Goal: Task Accomplishment & Management: Manage account settings

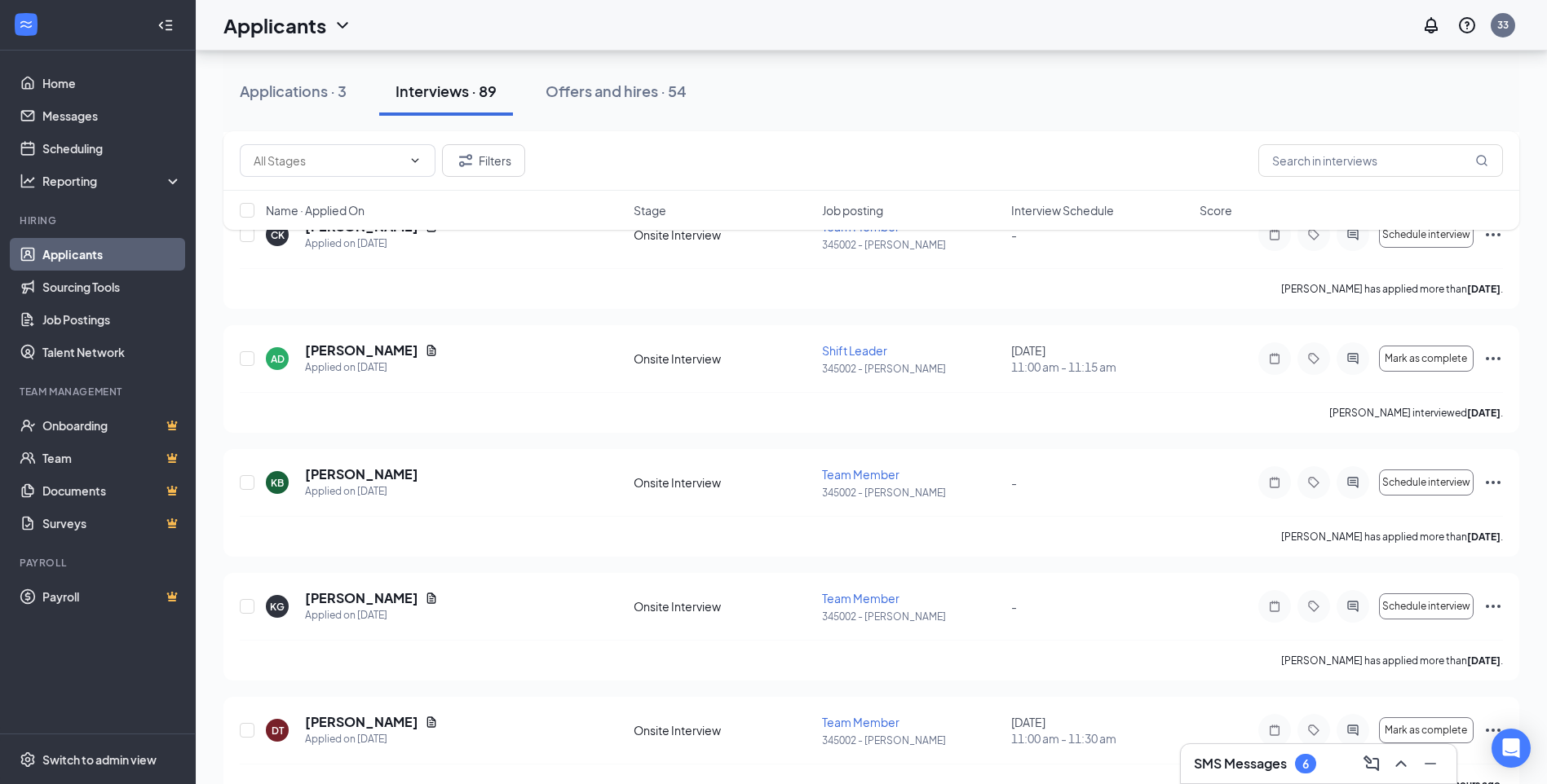
scroll to position [1630, 0]
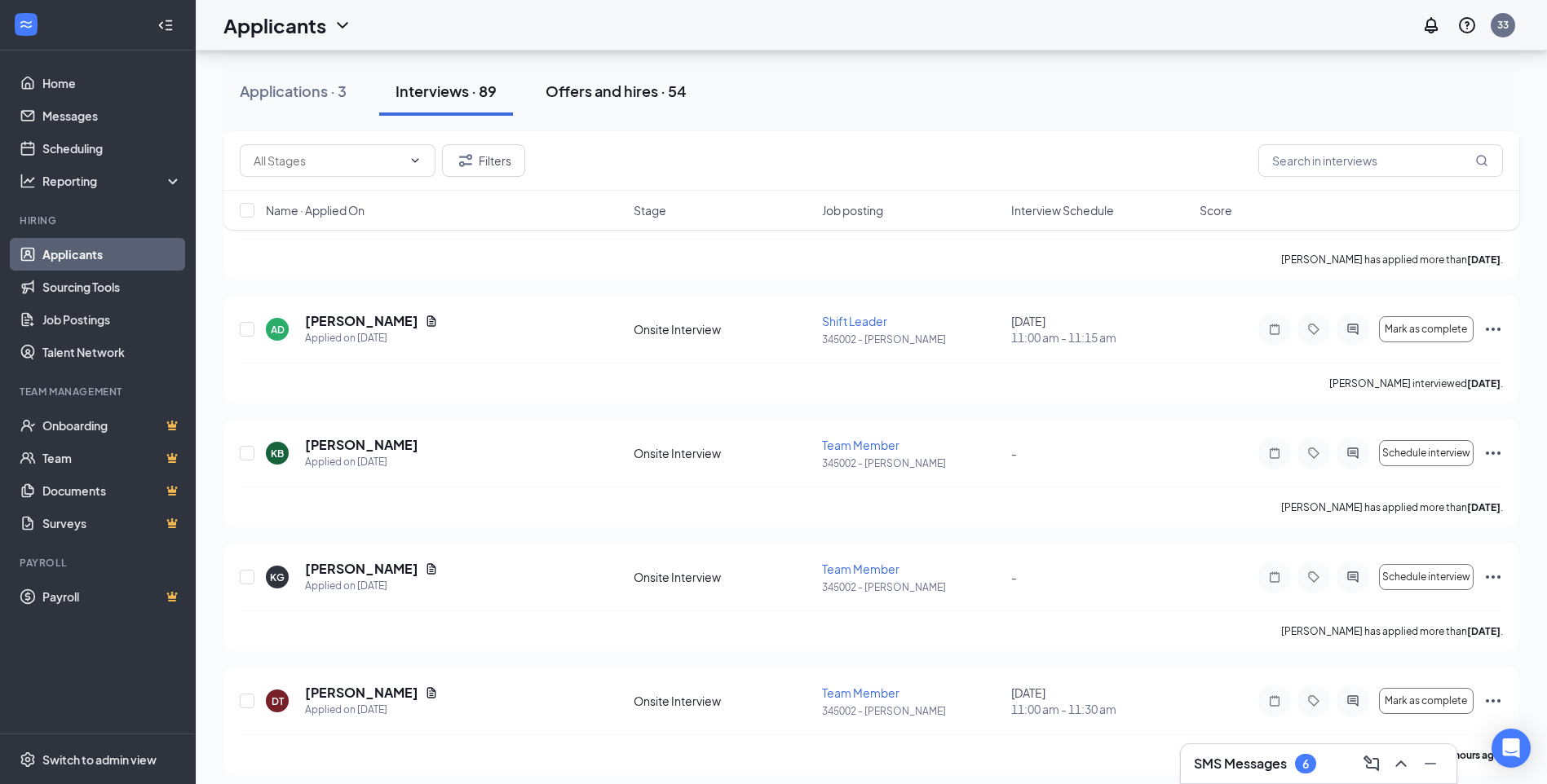
click at [627, 84] on div "Offers and hires · 54" at bounding box center [615, 91] width 141 height 21
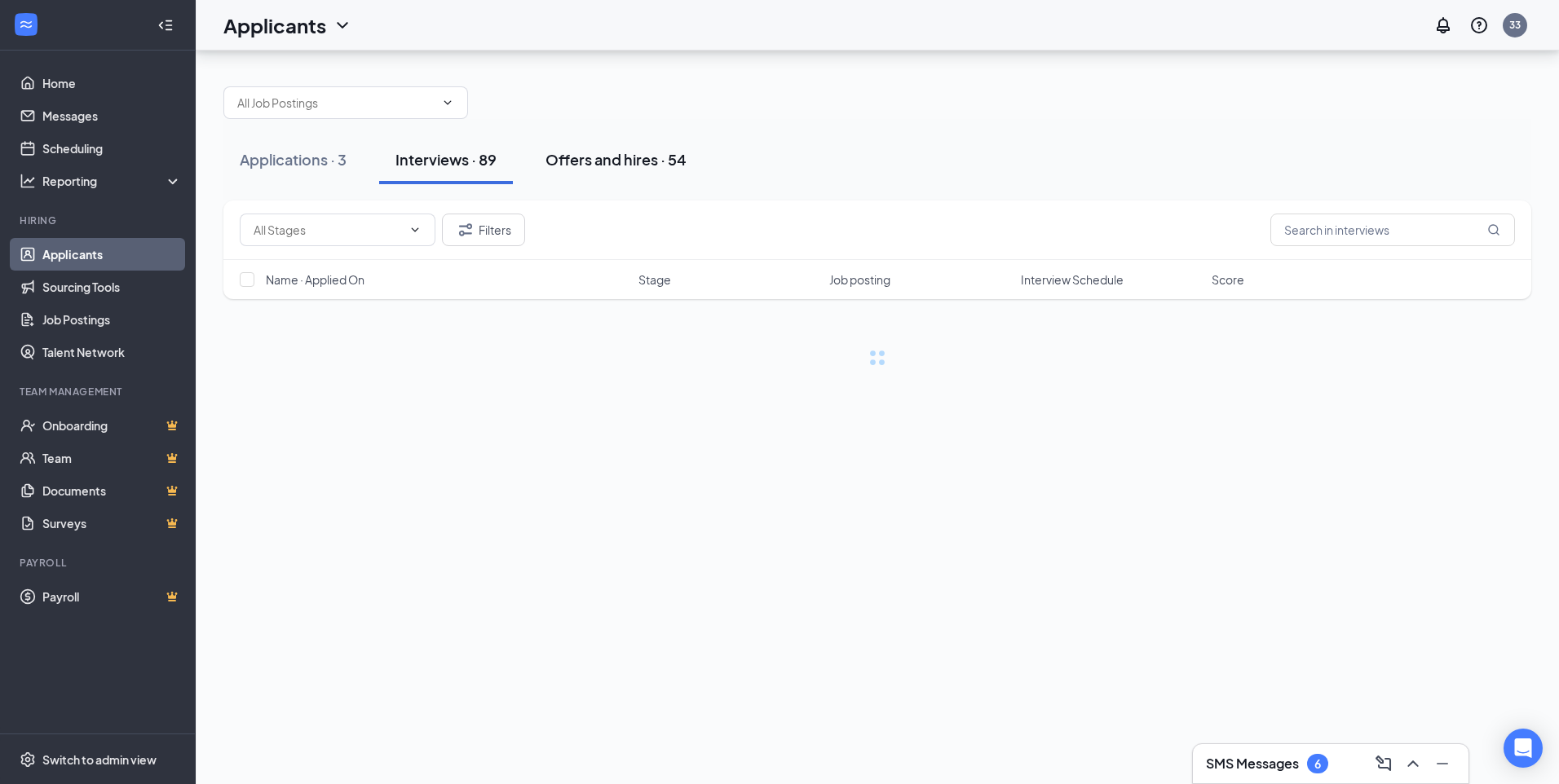
click at [627, 91] on div "Applications · 3 Interviews · 89 Offers and hires · 54 Filters Name · Applied O…" at bounding box center [877, 219] width 1308 height 296
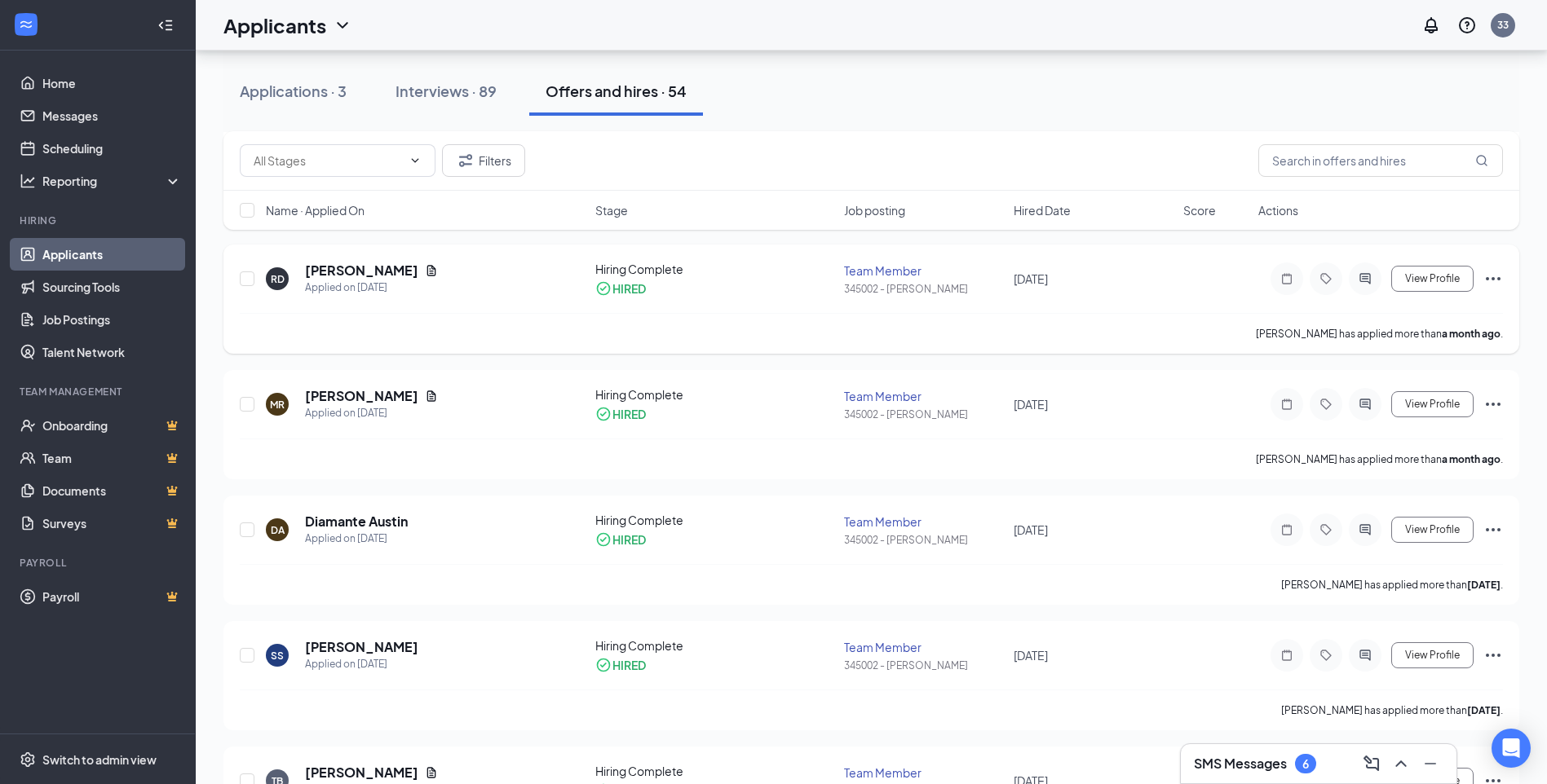
scroll to position [978, 0]
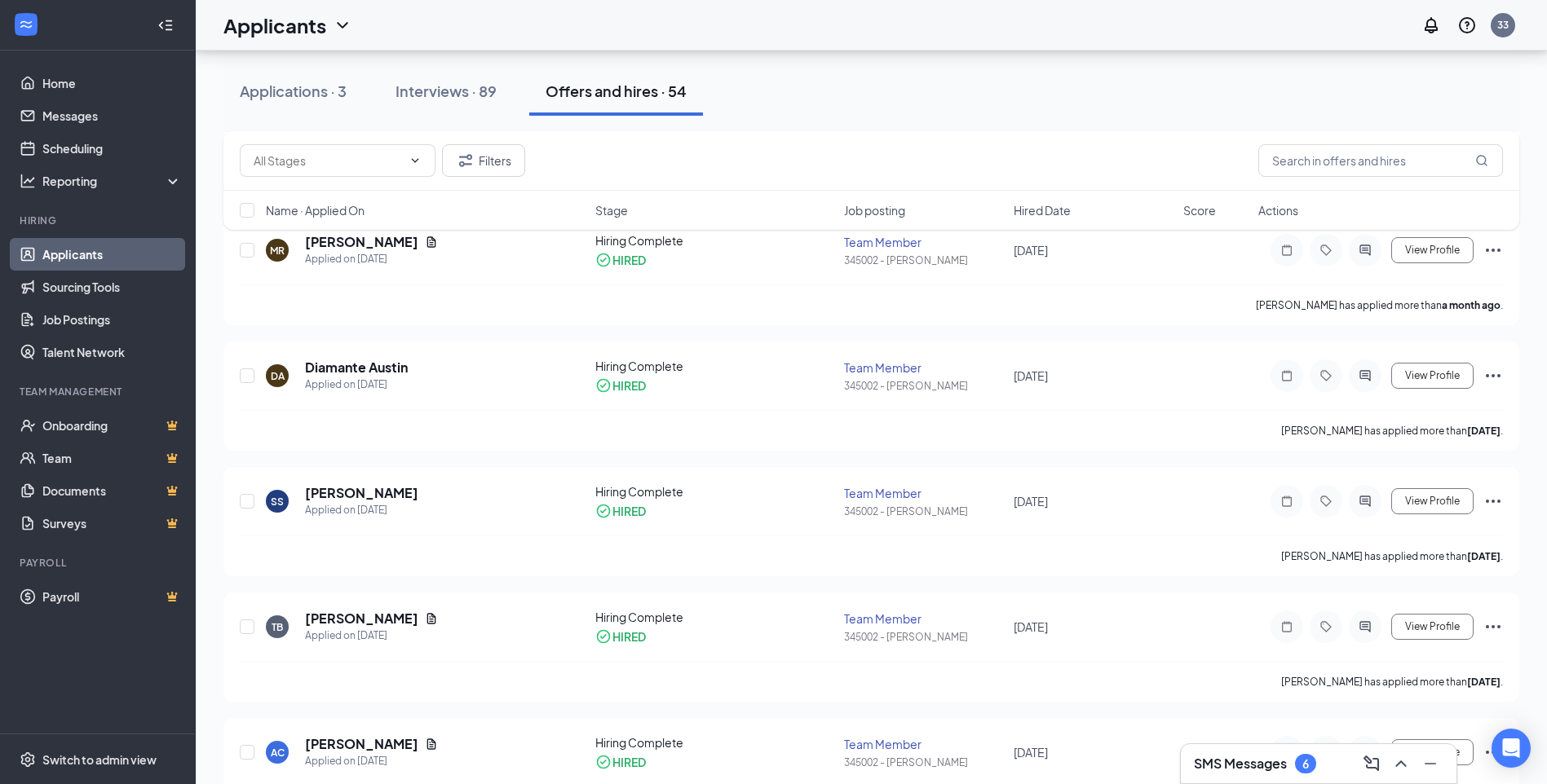
click at [1251, 767] on h3 "SMS Messages" at bounding box center [1239, 763] width 93 height 18
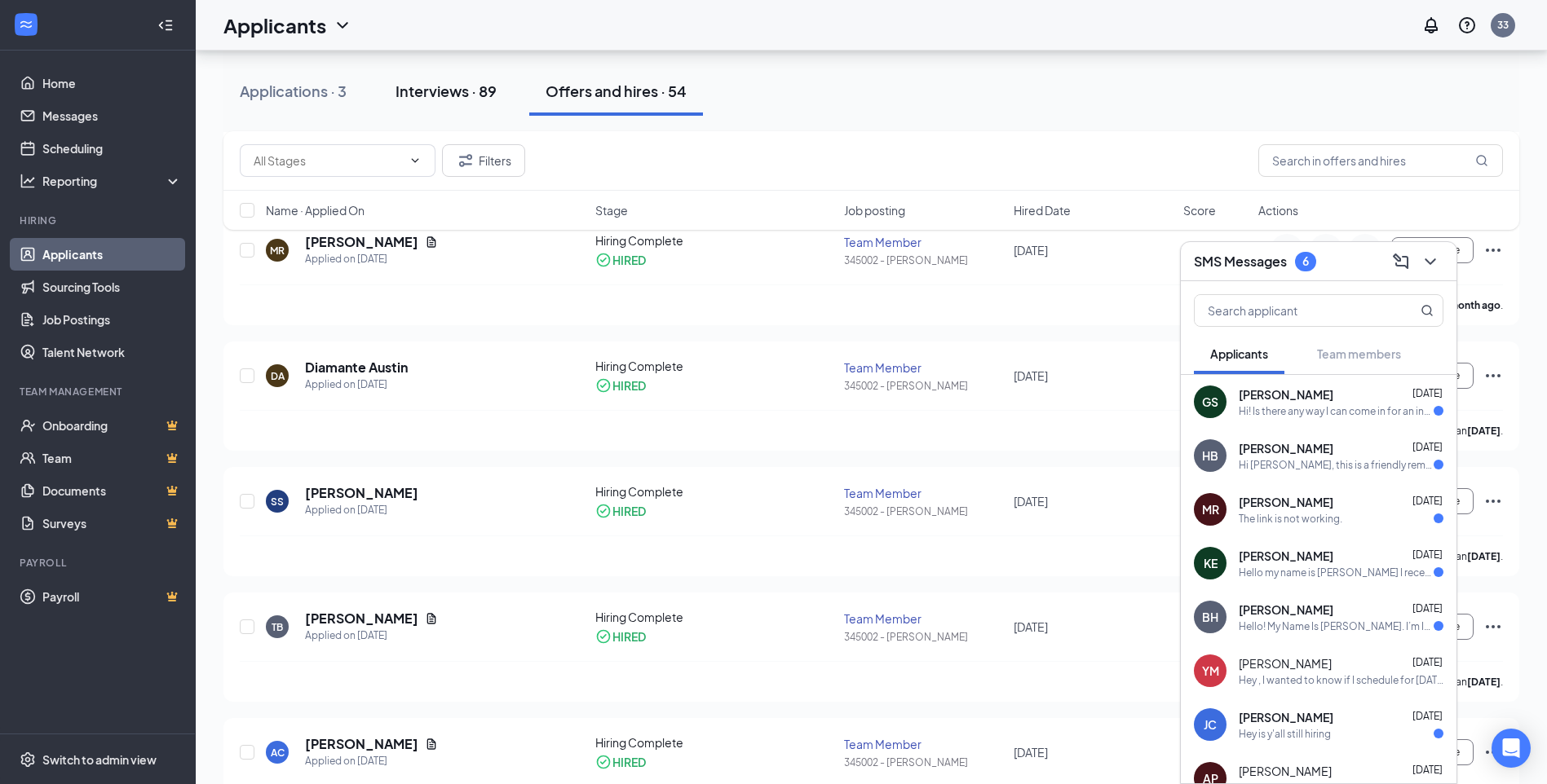
click at [505, 86] on button "Interviews · 89" at bounding box center [446, 91] width 134 height 49
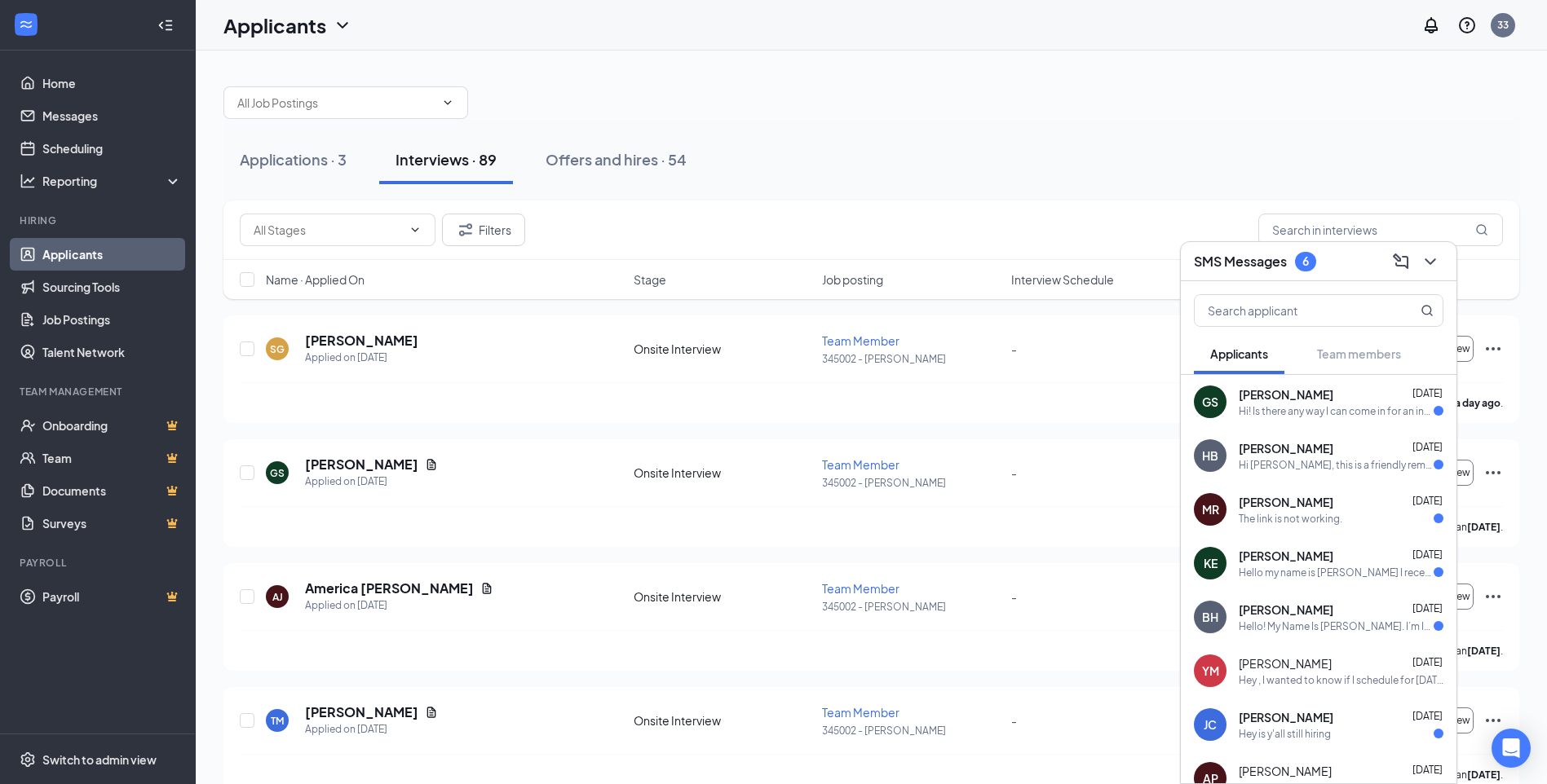
click at [1224, 129] on div "Applications · 3 Interviews · 89 Offers and hires · 54" at bounding box center [871, 159] width 1296 height 82
click at [1439, 264] on icon "ChevronDown" at bounding box center [1430, 262] width 20 height 20
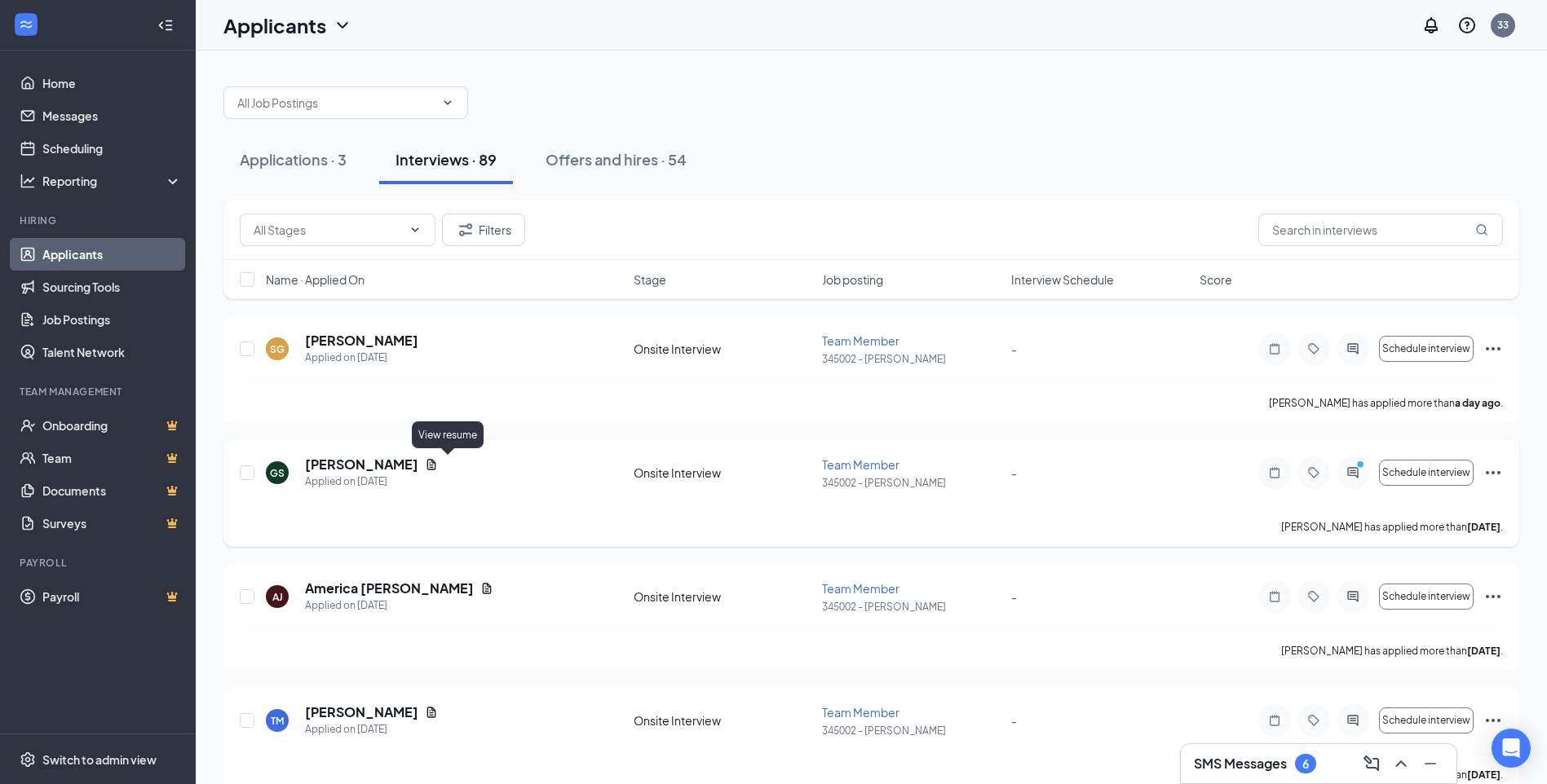
click at [436, 465] on icon "Document" at bounding box center [432, 463] width 9 height 10
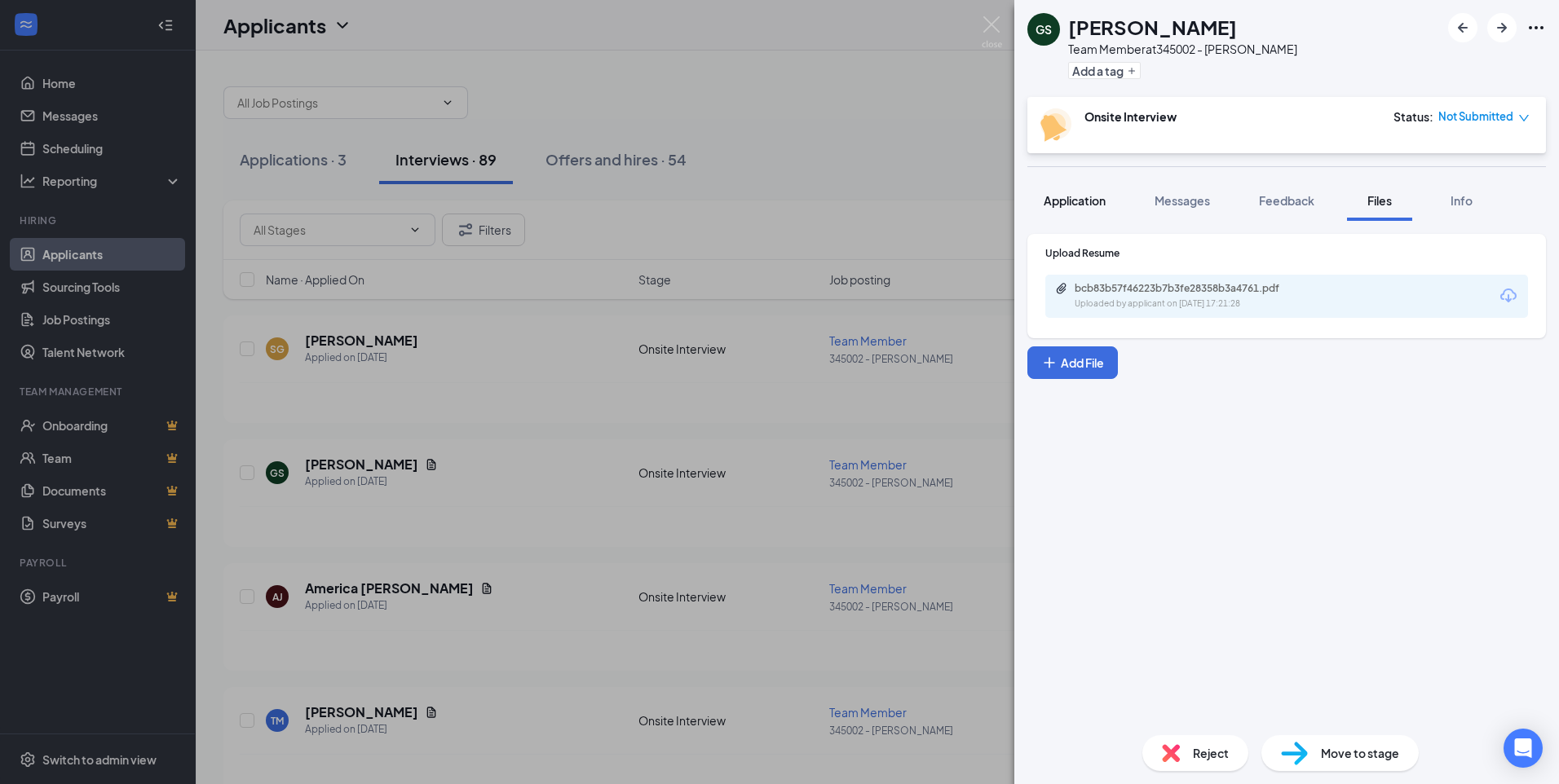
click at [1082, 209] on button "Application" at bounding box center [1074, 200] width 95 height 40
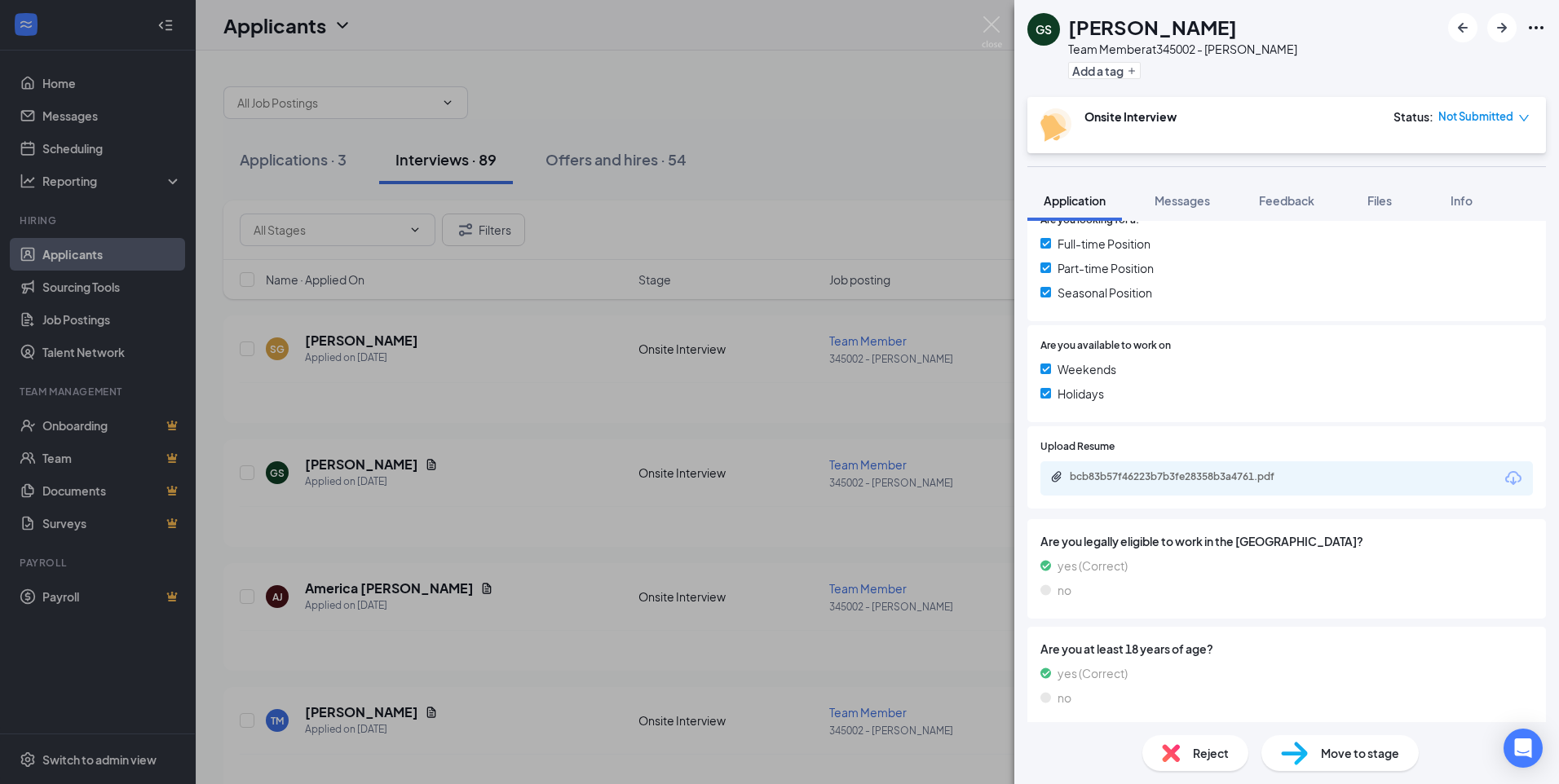
scroll to position [415, 0]
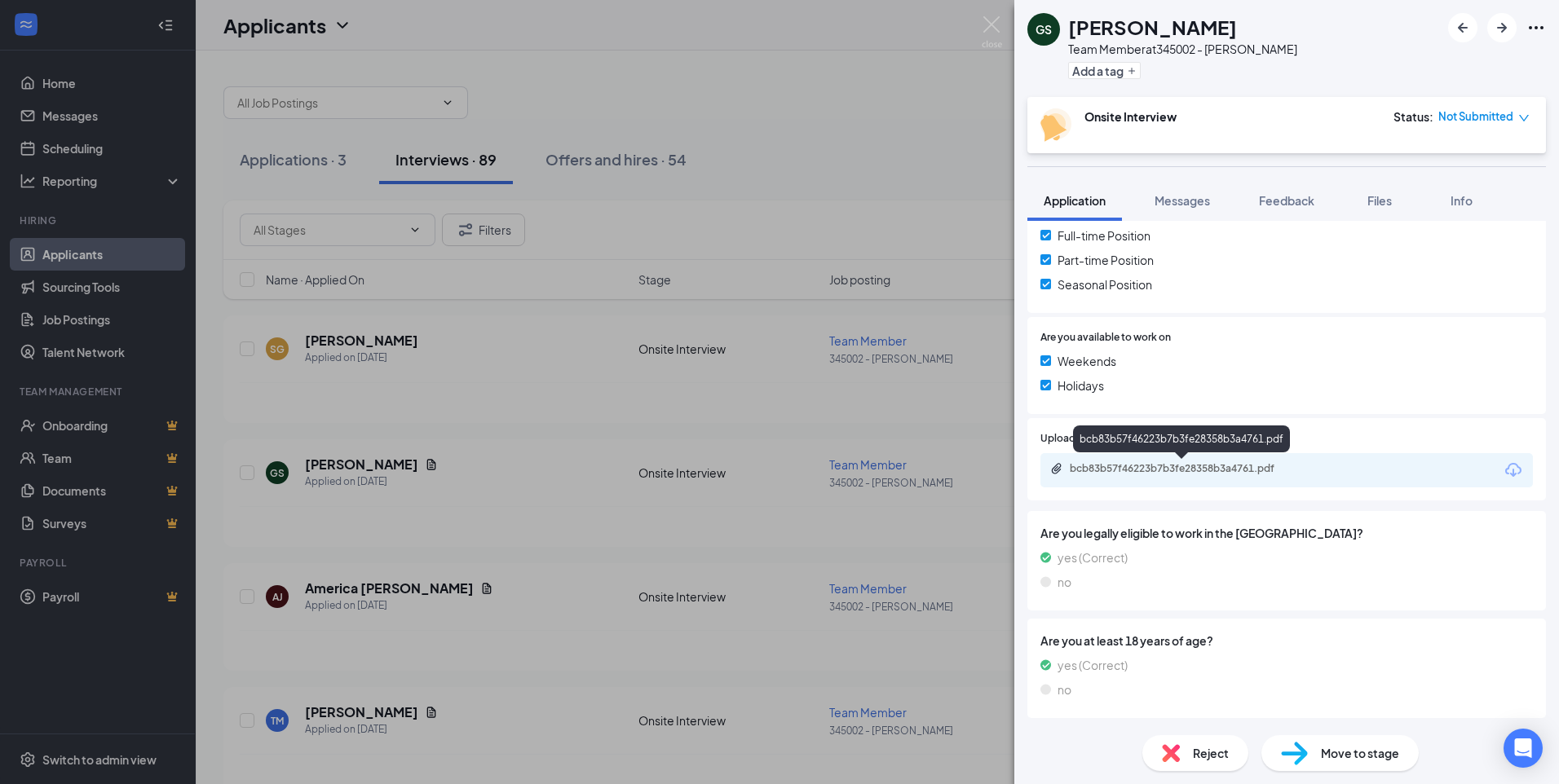
click at [1233, 469] on div "bcb83b57f46223b7b3fe28358b3a4761.pdf" at bounding box center [1183, 469] width 228 height 13
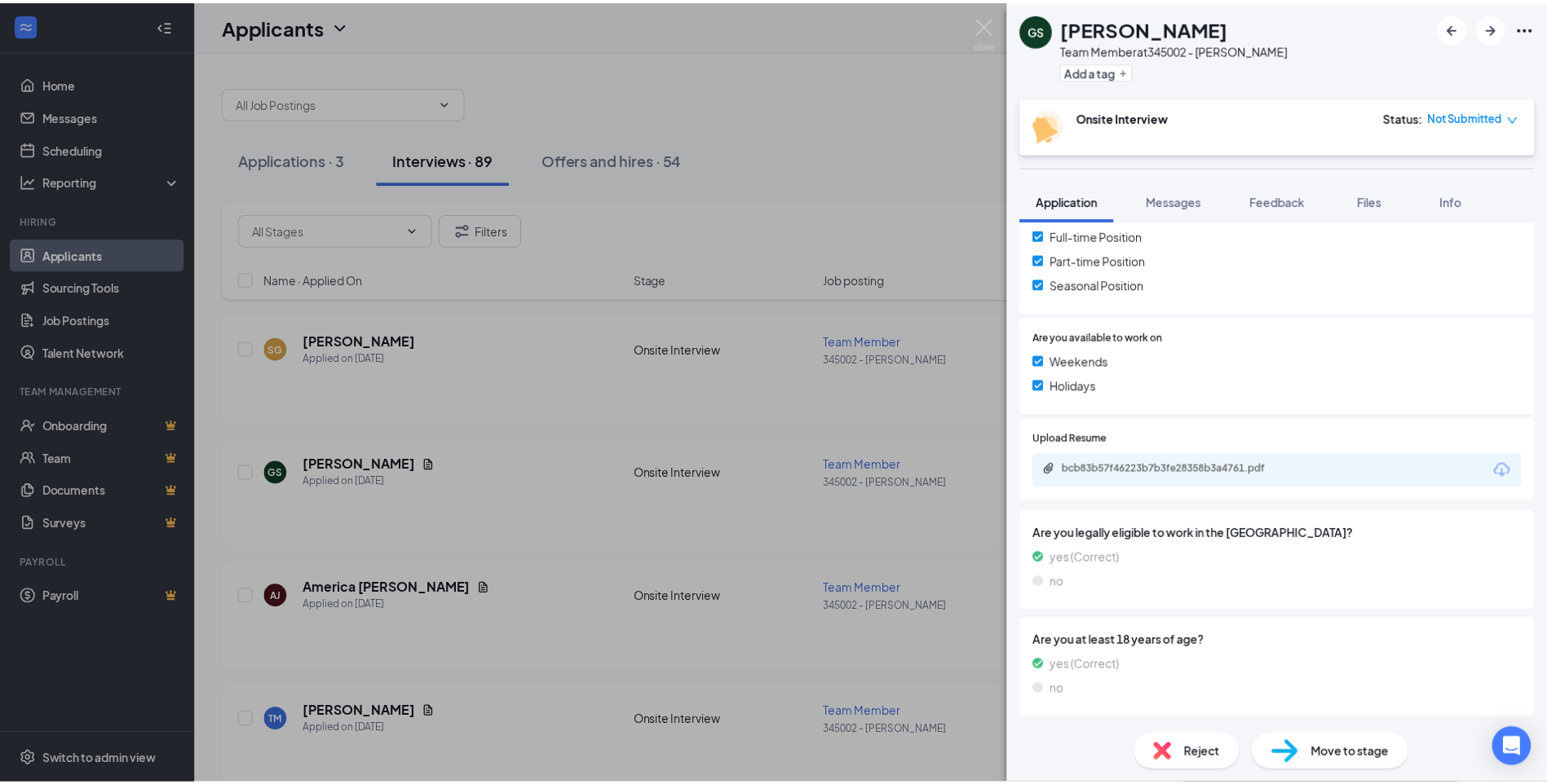
scroll to position [409, 0]
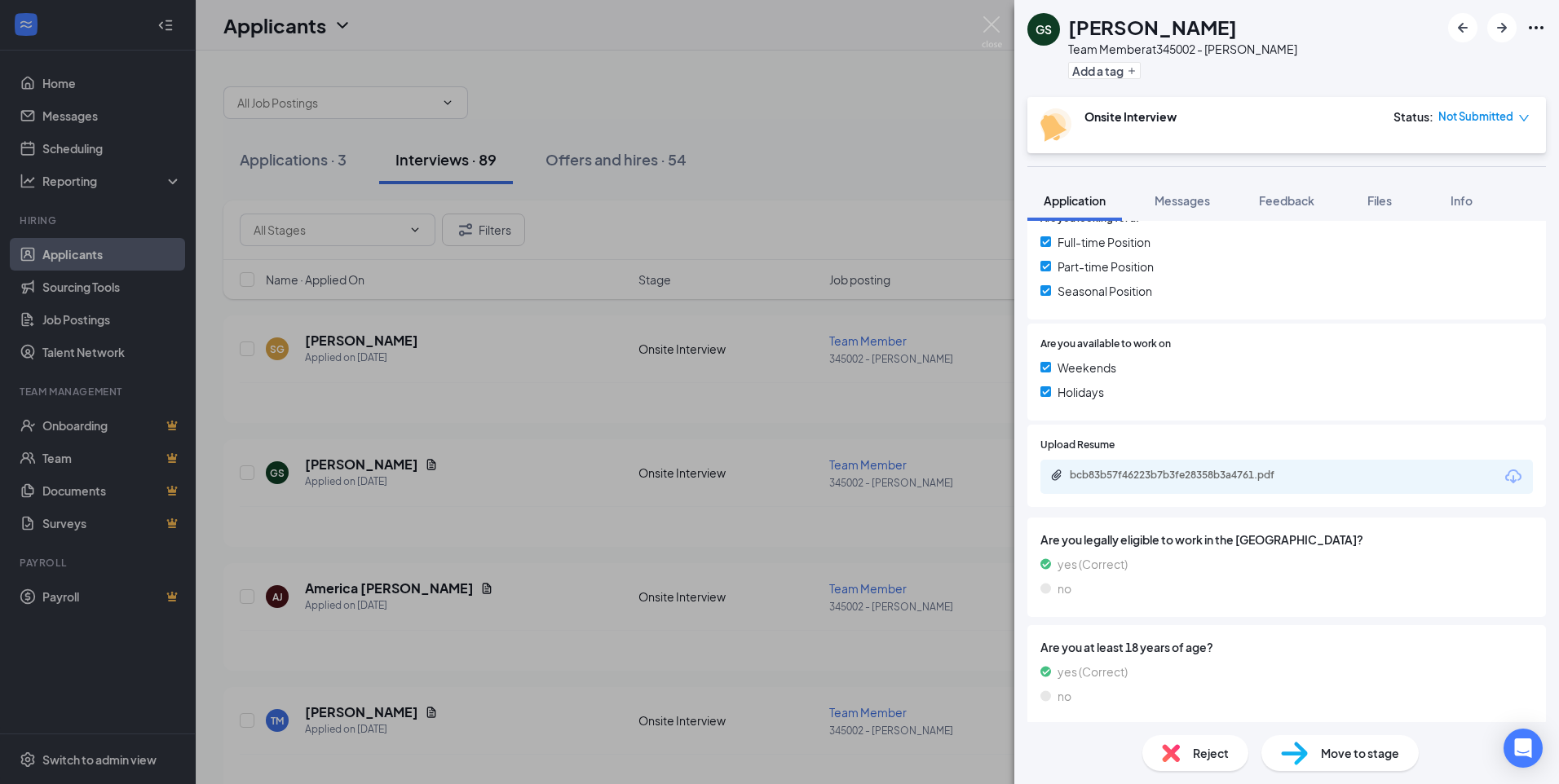
click at [916, 113] on div "GS [PERSON_NAME] Team Member at [STREET_ADDRESS][PERSON_NAME] Add a tag Onsite …" at bounding box center [780, 392] width 1559 height 784
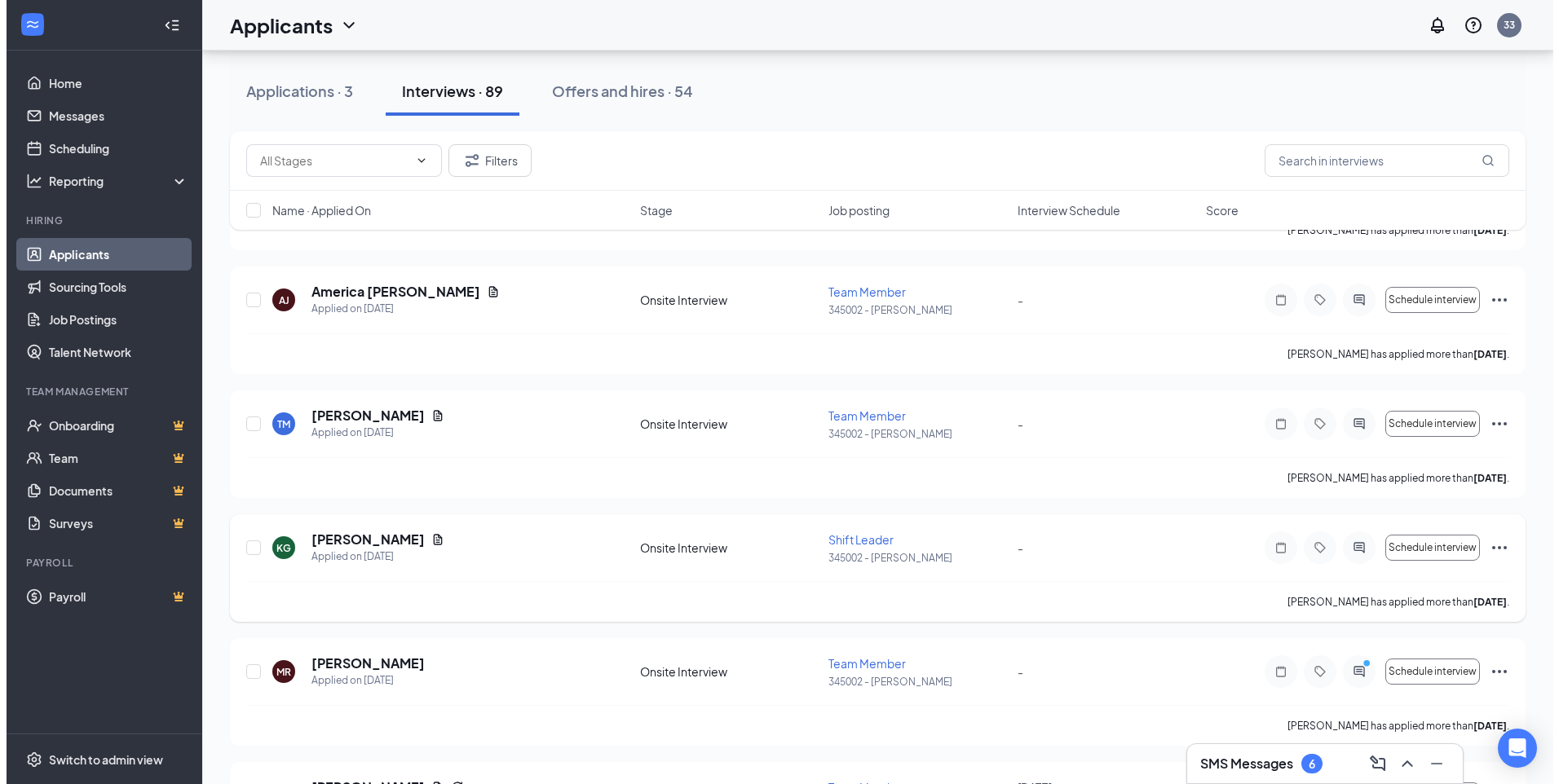
scroll to position [408, 0]
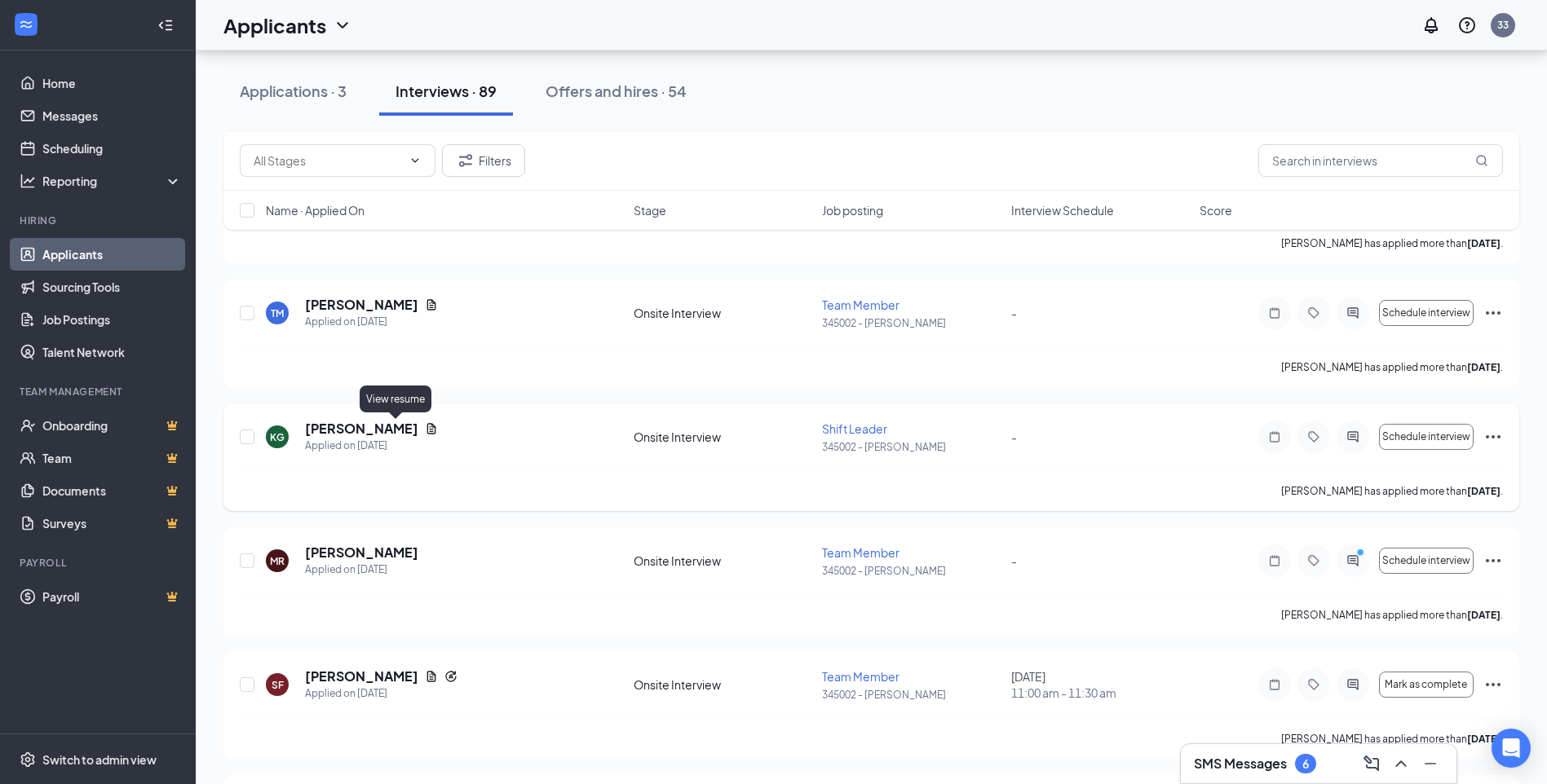
click at [425, 427] on icon "Document" at bounding box center [432, 429] width 13 height 13
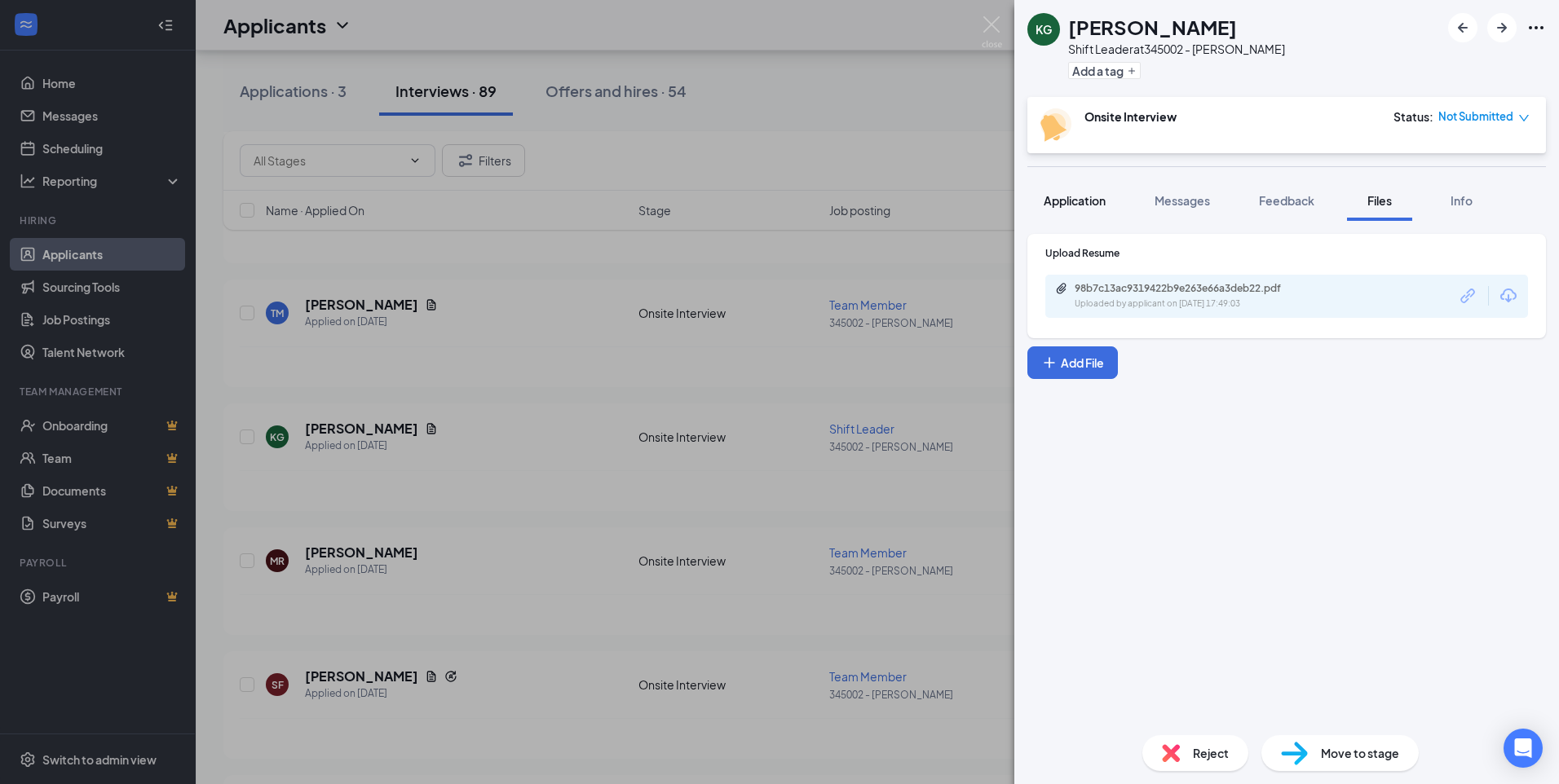
click at [1099, 194] on span "Application" at bounding box center [1075, 201] width 62 height 15
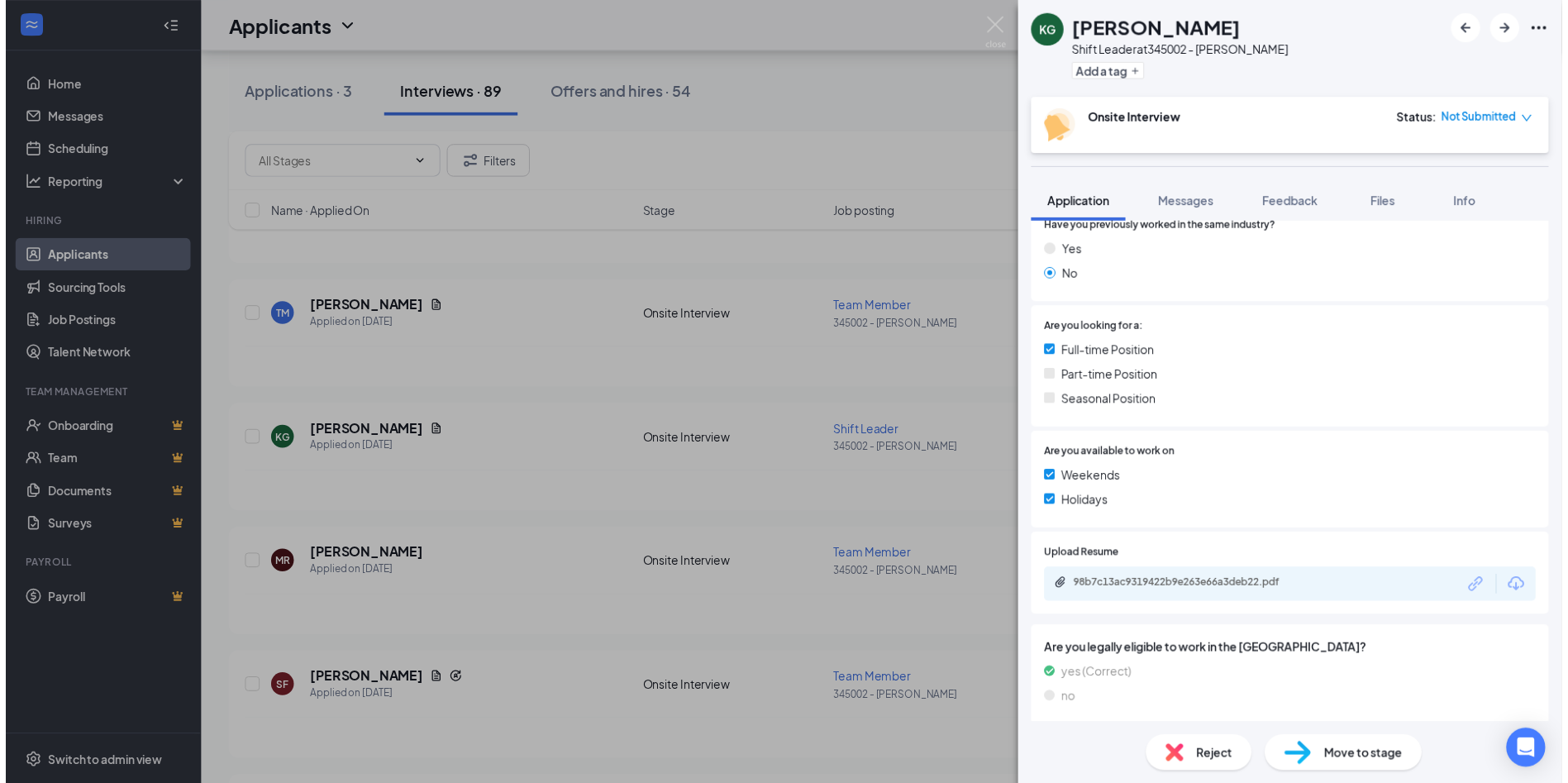
scroll to position [414, 0]
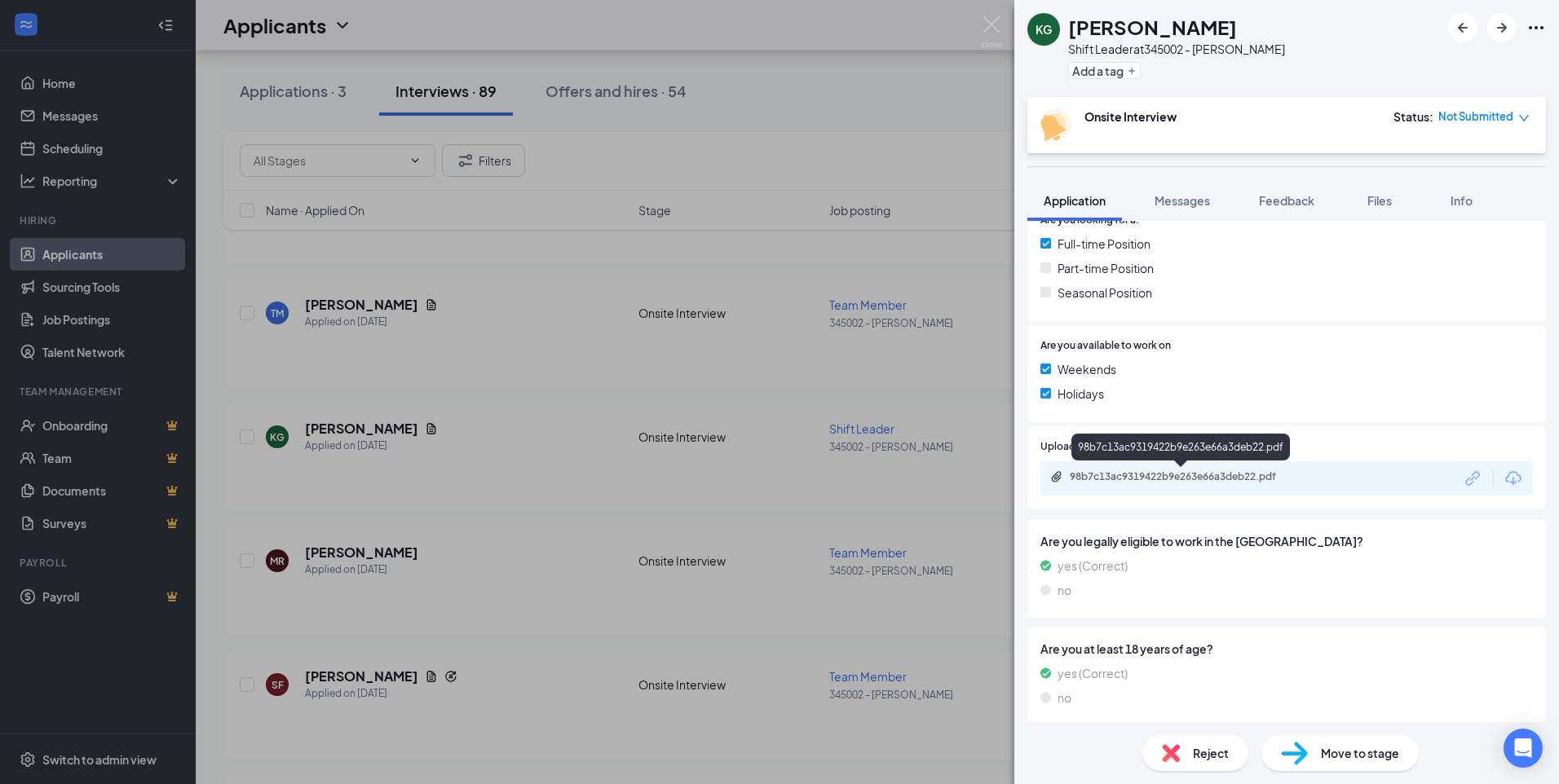
click at [1241, 475] on div "98b7c13ac9319422b9e263e66a3deb22.pdf" at bounding box center [1183, 476] width 228 height 13
click at [852, 105] on div "KG [PERSON_NAME] Shift Leader at [STREET_ADDRESS][PERSON_NAME] Add a tag Onsite…" at bounding box center [780, 392] width 1559 height 784
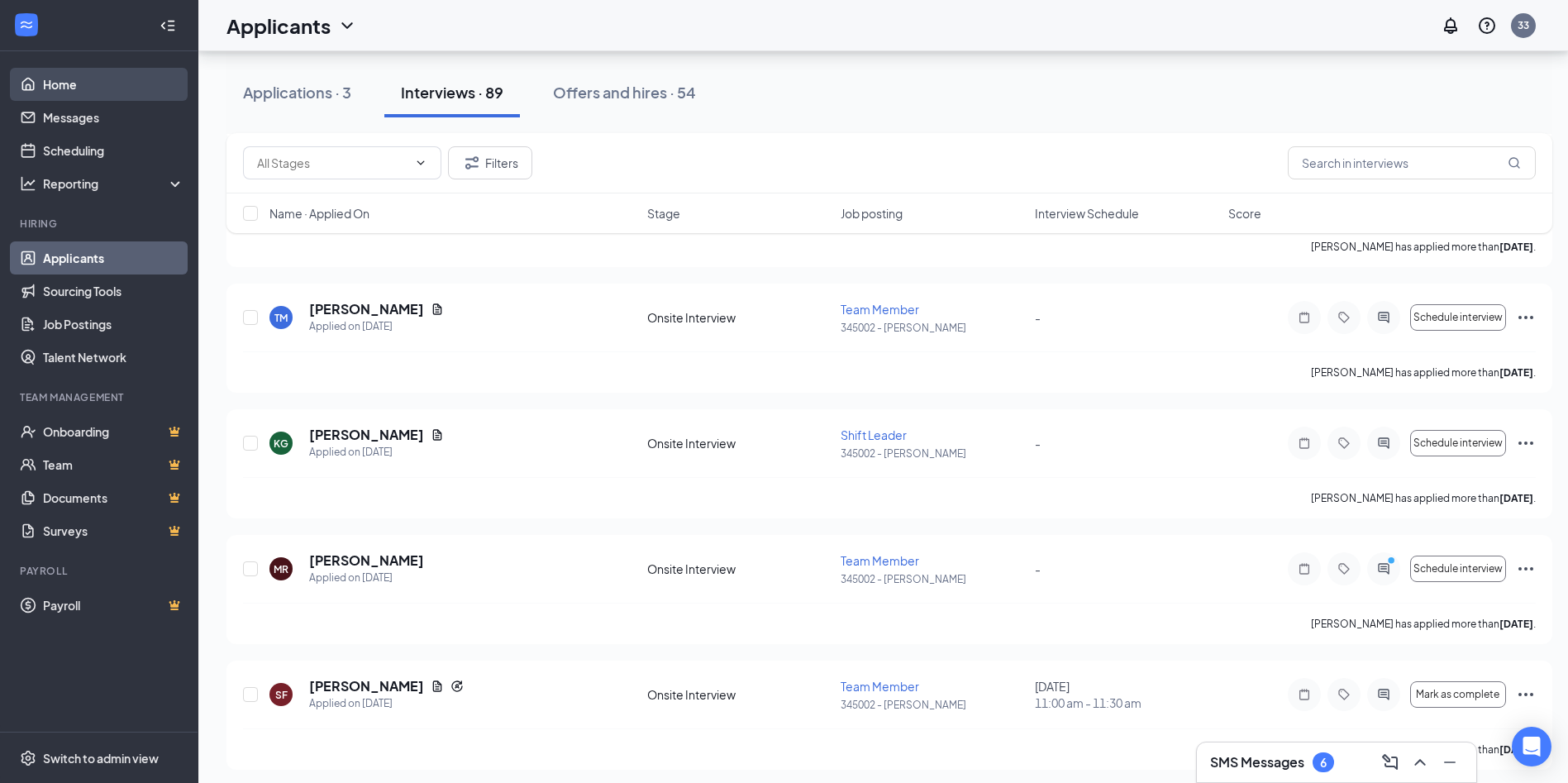
click at [81, 90] on link "Home" at bounding box center [113, 84] width 142 height 33
